Goal: Information Seeking & Learning: Check status

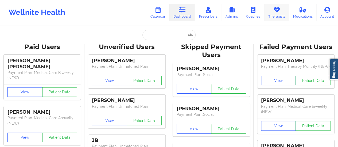
click at [272, 13] on link "Therapists" at bounding box center [276, 13] width 25 height 18
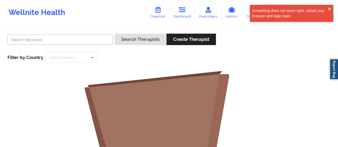
click at [93, 37] on input "text" at bounding box center [59, 40] width 105 height 10
type input "[PERSON_NAME] samples"
click at [114, 34] on button "Search Therapists" at bounding box center [140, 39] width 52 height 11
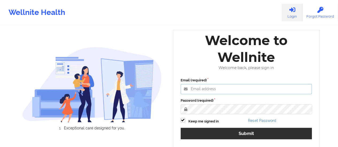
type input "afrancis@wellnite.com"
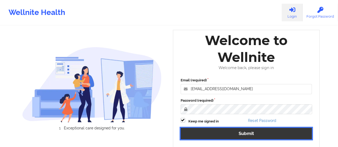
click at [233, 130] on button "Submit" at bounding box center [245, 133] width 131 height 11
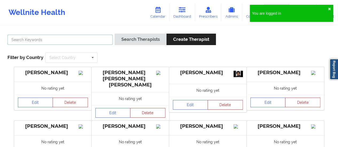
click at [82, 39] on input "text" at bounding box center [59, 40] width 105 height 10
type input "[PERSON_NAME] samples"
click at [114, 34] on button "Search Therapists" at bounding box center [140, 39] width 52 height 11
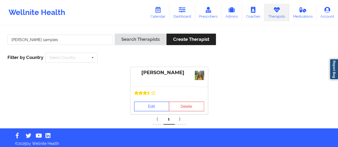
click at [145, 105] on link "Edit" at bounding box center [151, 107] width 35 height 10
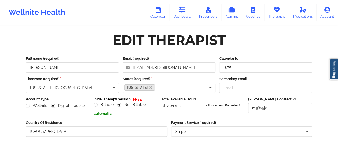
scroll to position [96, 0]
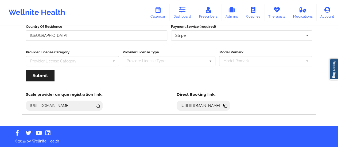
click at [226, 106] on icon at bounding box center [224, 105] width 3 height 3
click at [156, 14] on link "Calendar" at bounding box center [157, 13] width 23 height 18
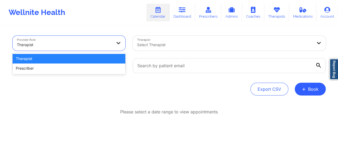
click at [108, 42] on div at bounding box center [64, 45] width 95 height 6
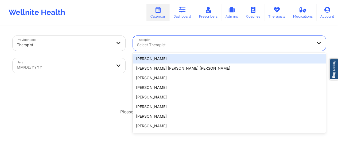
click at [170, 45] on div at bounding box center [224, 45] width 175 height 6
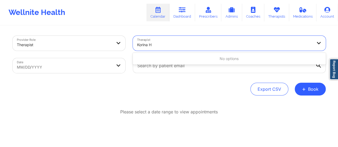
type input "Korina"
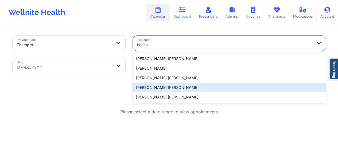
click at [159, 87] on div "Korina Daniela Herrera" at bounding box center [229, 88] width 193 height 10
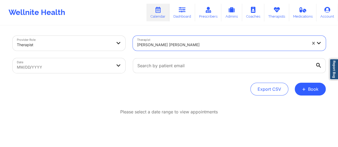
select select "2025-8"
select select "2025-9"
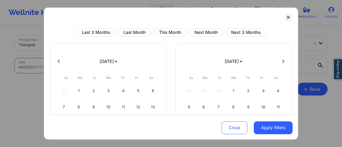
click at [78, 70] on body "Wellnite Health Calendar Dashboard Prescribers Admins Coaches Therapists Medica…" at bounding box center [171, 73] width 342 height 147
drag, startPoint x: 119, startPoint y: 60, endPoint x: 105, endPoint y: 37, distance: 27.0
click at [105, 37] on div "Last 3 Months Last Month This Month Next Month Next 3 Months January 2019 Febru…" at bounding box center [170, 117] width 243 height 177
select select "2025-9"
select select "2025-10"
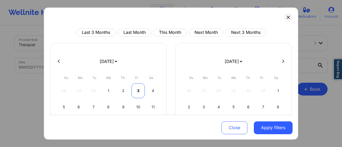
click at [136, 90] on div "3" at bounding box center [138, 90] width 14 height 15
select select "2025-9"
select select "2025-10"
select select "2025-9"
select select "2025-10"
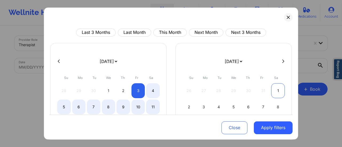
click at [278, 89] on div "1" at bounding box center [278, 90] width 14 height 15
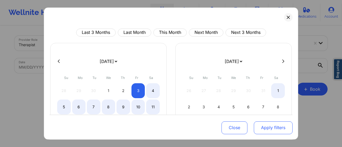
select select "2025-9"
select select "2025-10"
click at [268, 128] on button "Apply filters" at bounding box center [272, 127] width 39 height 13
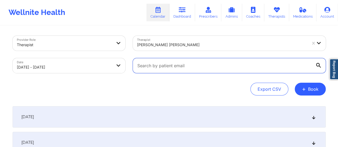
click at [187, 68] on input "text" at bounding box center [229, 65] width 193 height 15
paste input "sunshinerosa@icloud.com"
type input "sunshinerosa@icloud.com"
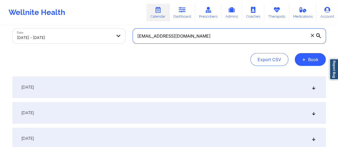
scroll to position [30, 0]
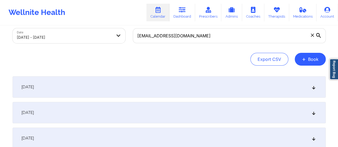
click at [124, 80] on div "October 3, 2025" at bounding box center [169, 86] width 313 height 21
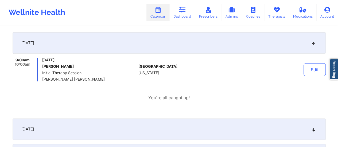
scroll to position [76, 0]
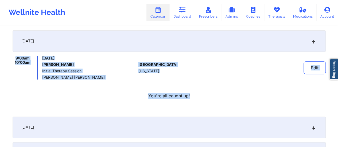
drag, startPoint x: 12, startPoint y: 57, endPoint x: 297, endPoint y: 80, distance: 285.9
click at [179, 11] on link "Dashboard" at bounding box center [182, 13] width 26 height 18
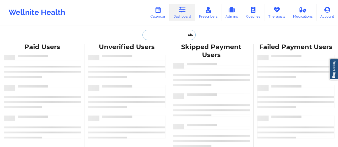
click at [162, 33] on input "text" at bounding box center [168, 35] width 53 height 10
paste input "sunshinerosa@icloud.com"
type input "sunshinerosa@icloud.com"
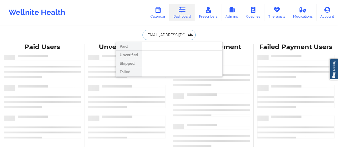
scroll to position [0, 2]
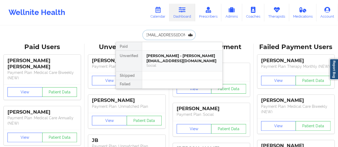
click at [171, 56] on div "Adriana Rosa - sunshinerosa@icloud.com" at bounding box center [182, 58] width 72 height 10
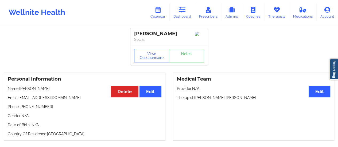
click at [38, 104] on div "Personal Information Edit Delete Name: Adriana Rosa Email: sunshinerosa@icloud.…" at bounding box center [84, 107] width 161 height 68
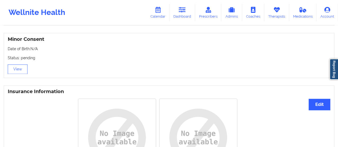
scroll to position [427, 0]
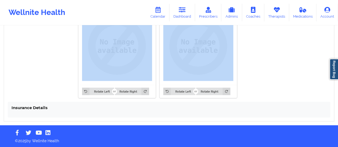
drag, startPoint x: 5, startPoint y: 81, endPoint x: 263, endPoint y: 100, distance: 259.0
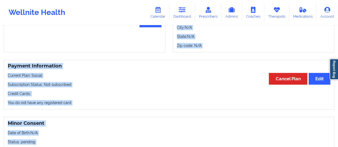
scroll to position [250, 0]
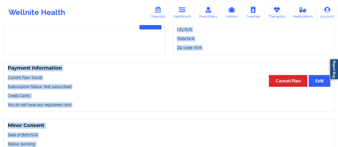
click at [148, 106] on p "You do not have any registered card" at bounding box center [169, 104] width 322 height 5
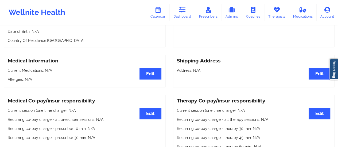
scroll to position [0, 0]
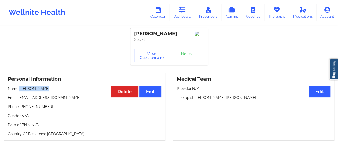
drag, startPoint x: 20, startPoint y: 92, endPoint x: 63, endPoint y: 88, distance: 43.3
click at [63, 88] on p "Name: Adriana Rosa" at bounding box center [84, 88] width 153 height 5
